Goal: Task Accomplishment & Management: Use online tool/utility

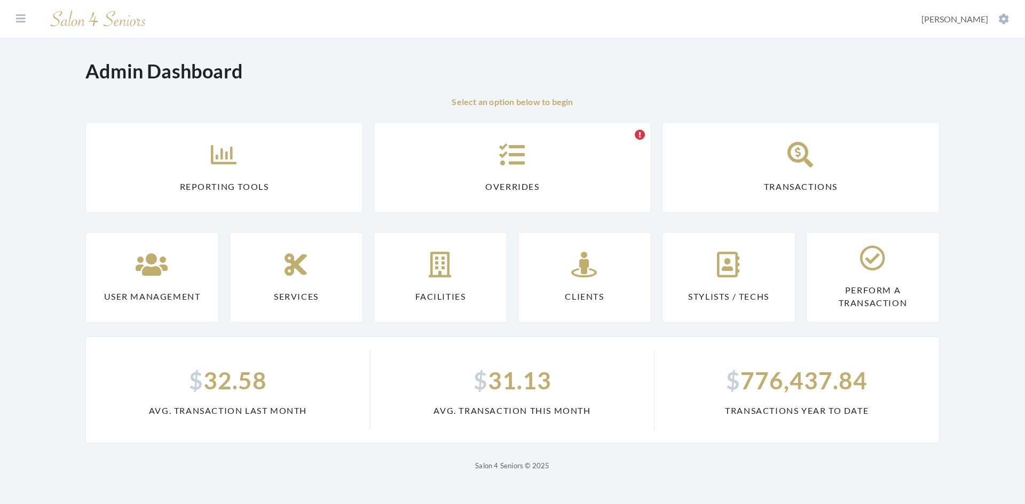
click at [769, 167] on link "Transactions" at bounding box center [801, 167] width 278 height 91
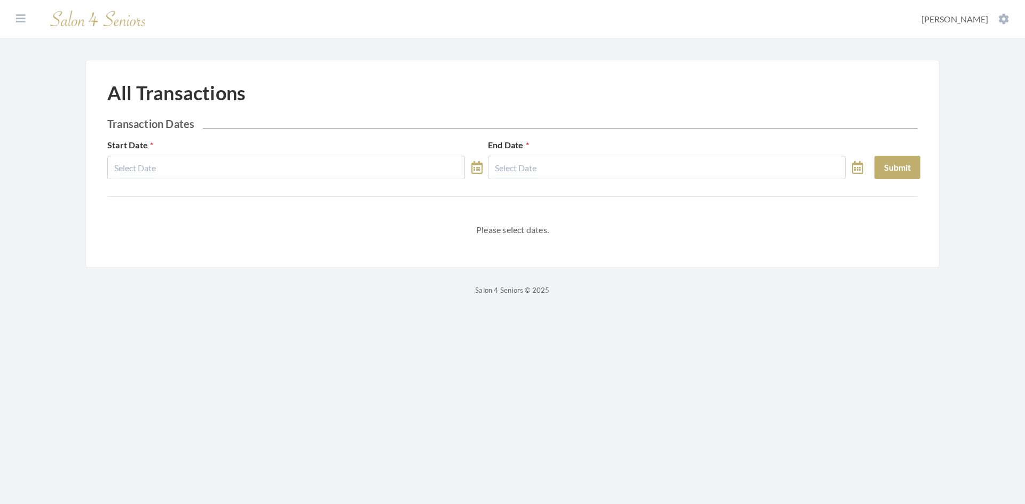
click at [474, 169] on icon at bounding box center [476, 167] width 11 height 13
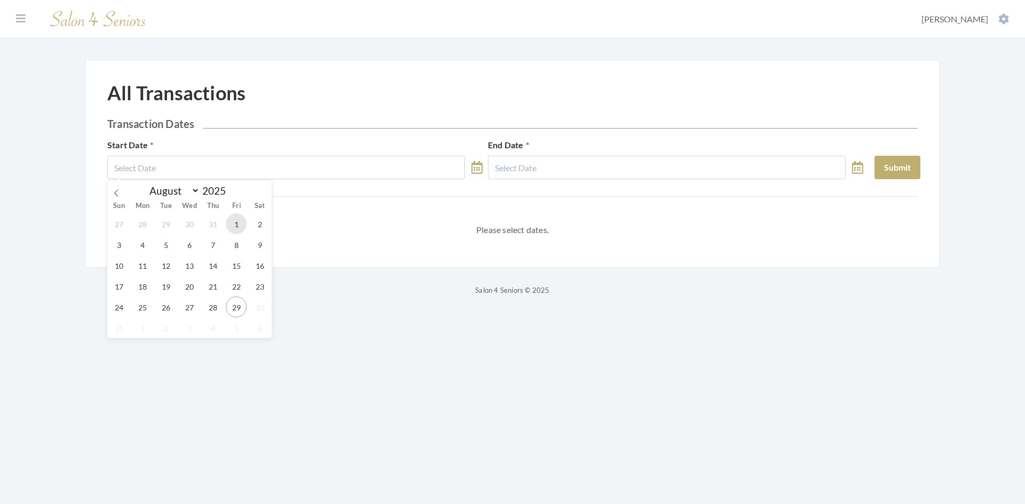
click at [233, 227] on span "1" at bounding box center [236, 224] width 21 height 21
type input "[DATE]"
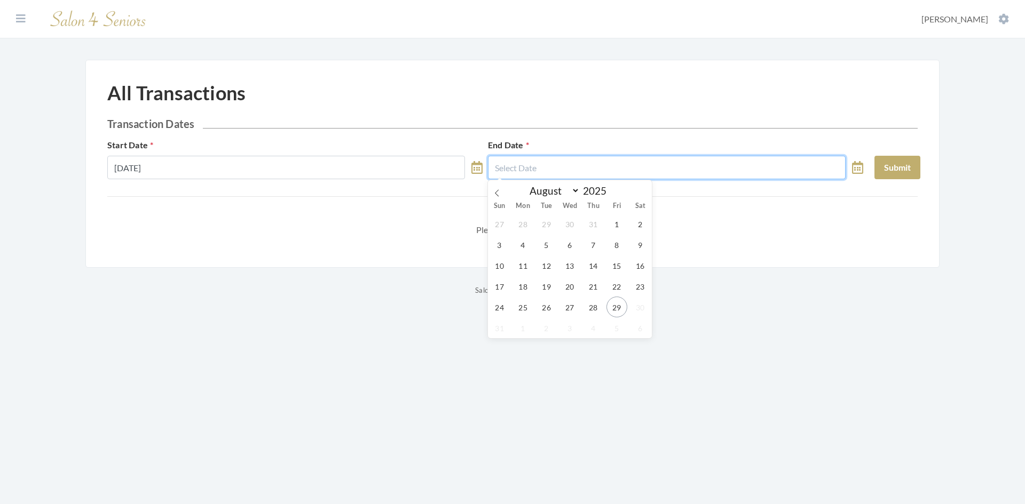
click at [546, 163] on input "text" at bounding box center [667, 167] width 358 height 23
click at [622, 311] on span "29" at bounding box center [616, 307] width 21 height 21
type input "[DATE]"
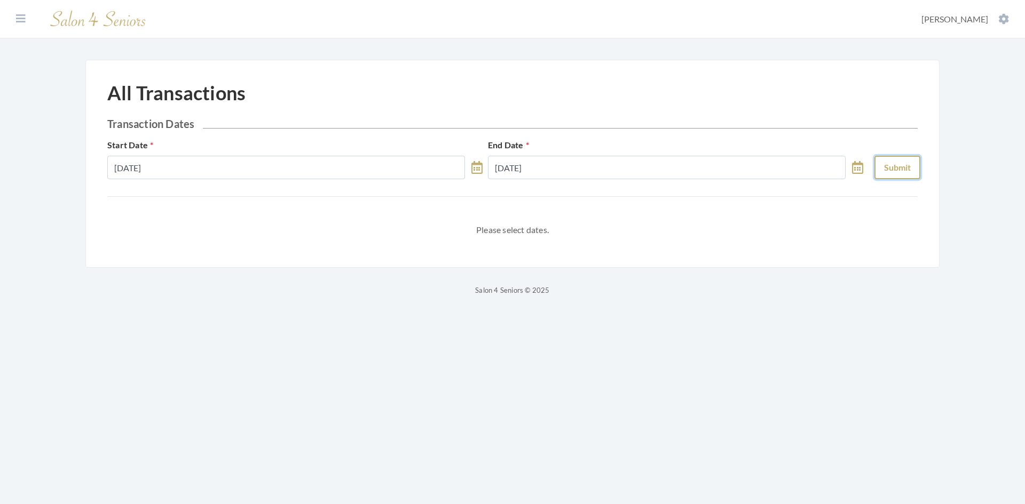
click at [898, 167] on button "Submit" at bounding box center [897, 167] width 46 height 23
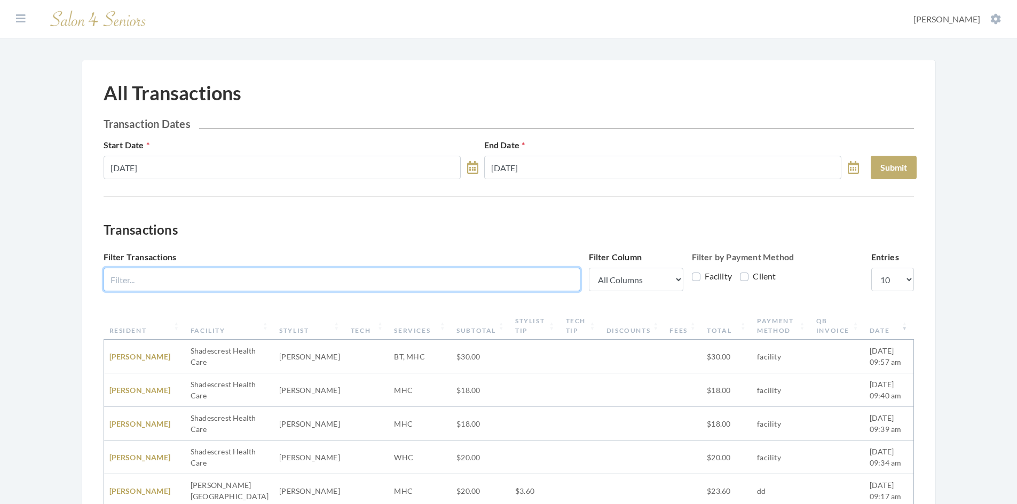
click at [195, 286] on input "Filter Transactions" at bounding box center [342, 279] width 477 height 23
click at [312, 288] on input "Filter Transactions" at bounding box center [342, 279] width 477 height 23
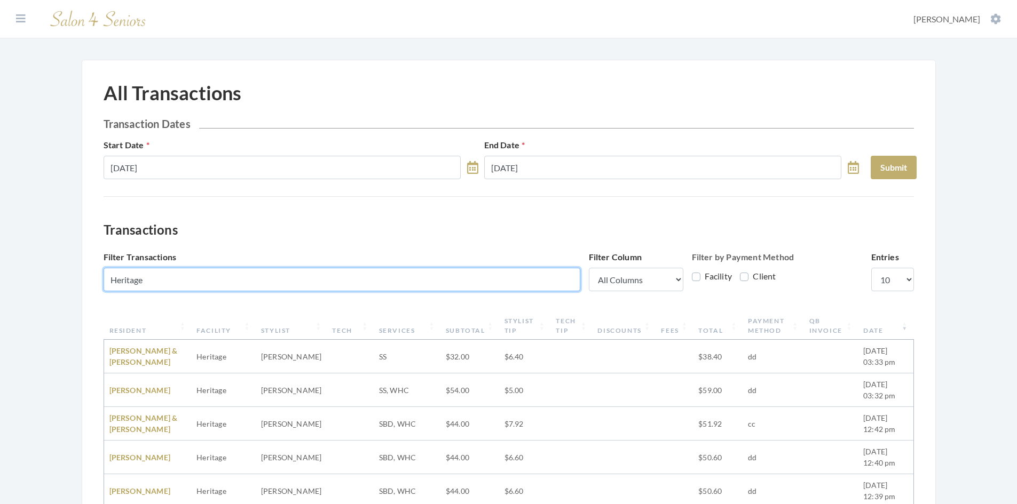
type input "Heritage"
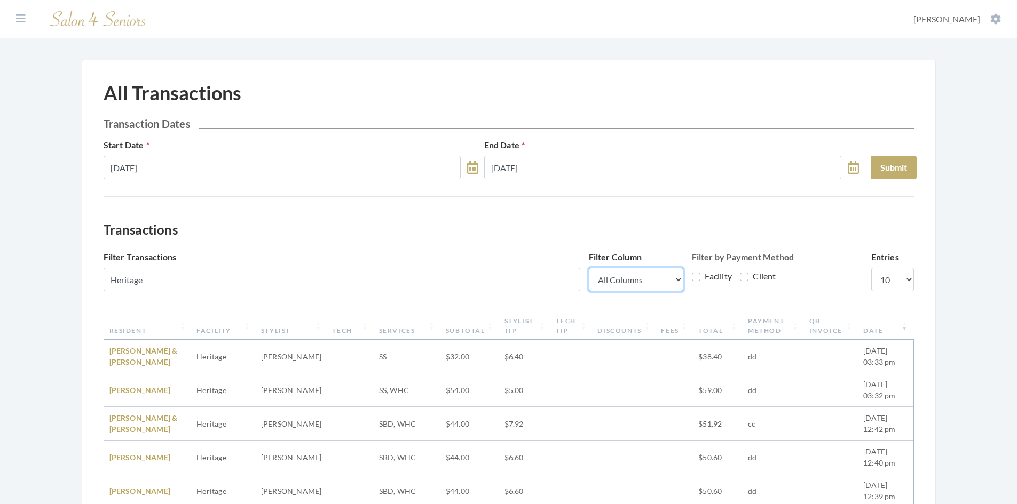
click at [675, 279] on select "All Columns Resident Facility Stylist Tech Services Subtotal Stylist Tip Tech T…" at bounding box center [636, 279] width 94 height 23
select select "1"
click at [589, 268] on select "All Columns Resident Facility Stylist Tech Services Subtotal Stylist Tip Tech T…" at bounding box center [636, 279] width 94 height 23
click at [878, 167] on button "Submit" at bounding box center [894, 167] width 46 height 23
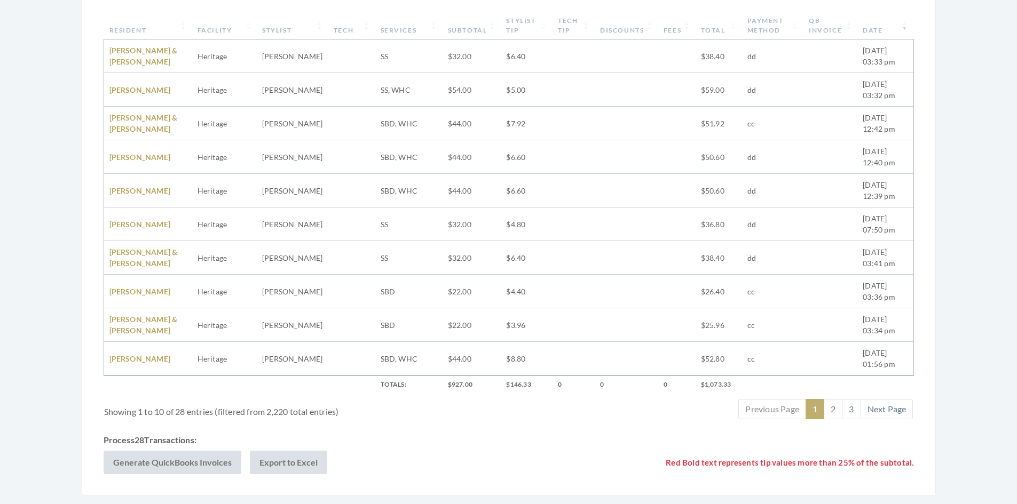
scroll to position [320, 0]
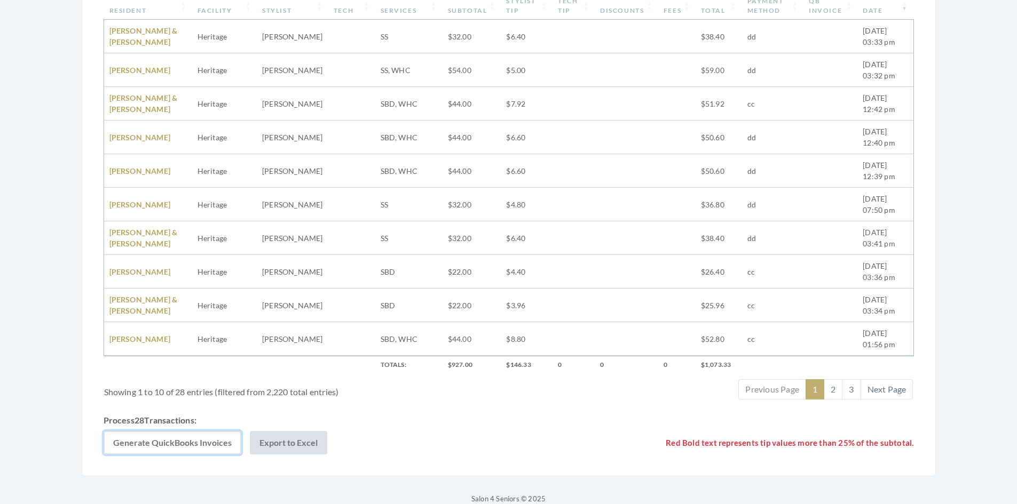
click at [211, 445] on button "Generate QuickBooks Invoices" at bounding box center [173, 442] width 138 height 23
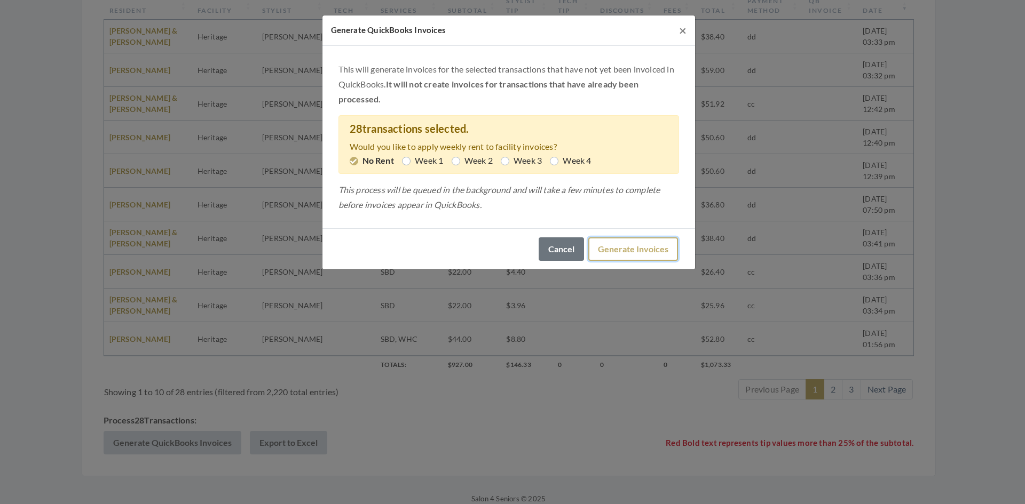
click at [626, 248] on button "Generate Invoices" at bounding box center [633, 249] width 90 height 23
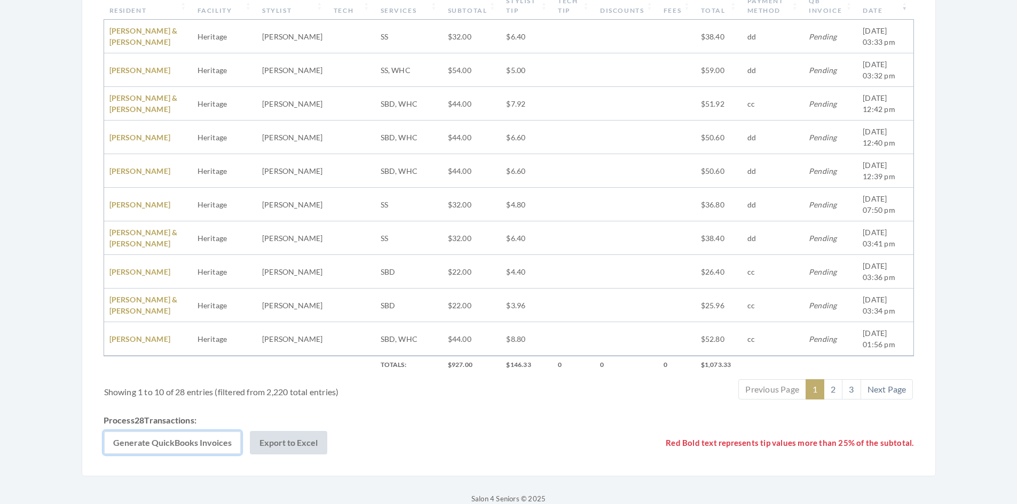
click at [199, 440] on button "Generate QuickBooks Invoices" at bounding box center [173, 442] width 138 height 23
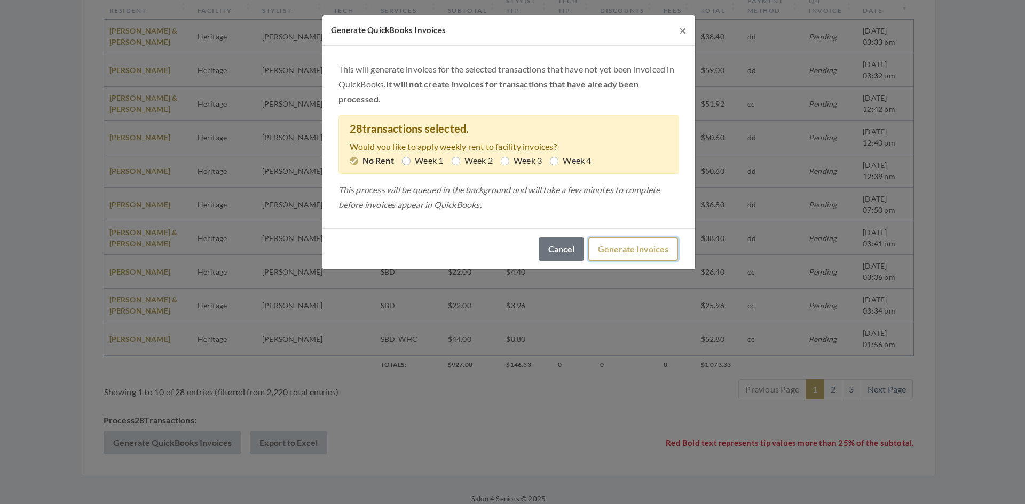
click at [637, 250] on button "Generate Invoices" at bounding box center [633, 249] width 90 height 23
